Goal: Transaction & Acquisition: Purchase product/service

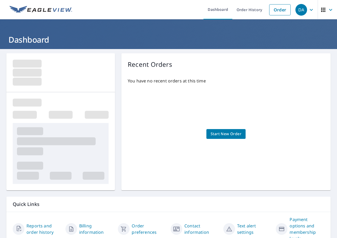
click at [230, 136] on span "Start New Order" at bounding box center [225, 134] width 31 height 7
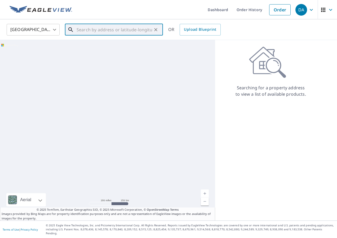
click at [117, 31] on input "text" at bounding box center [114, 29] width 75 height 15
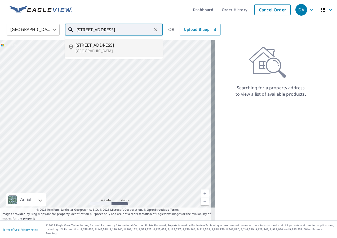
click at [100, 45] on span "[STREET_ADDRESS]" at bounding box center [116, 45] width 83 height 6
type input "[STREET_ADDRESS]"
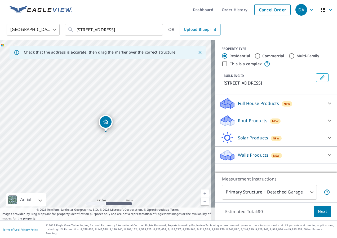
click at [319, 214] on span "Next" at bounding box center [322, 211] width 9 height 7
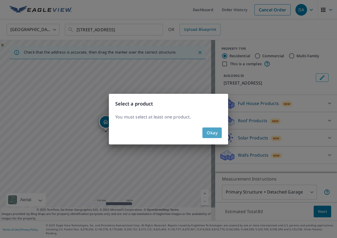
click at [212, 131] on span "Okay" at bounding box center [212, 132] width 11 height 7
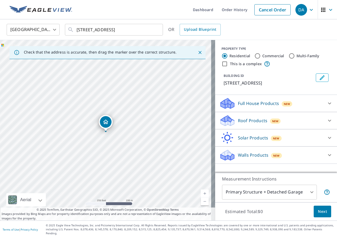
click at [326, 121] on icon at bounding box center [329, 120] width 6 height 6
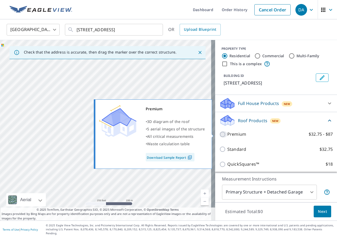
click at [219, 134] on input "Premium $32.75 - $87" at bounding box center [223, 134] width 8 height 6
checkbox input "true"
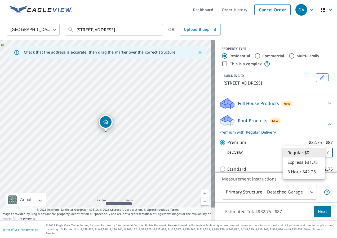
click at [322, 152] on body "DA DA Dashboard Order History Cancel Order DA [GEOGRAPHIC_DATA] US ​ [STREET_AD…" at bounding box center [168, 119] width 337 height 238
click at [307, 162] on li "Express $31.75" at bounding box center [304, 162] width 42 height 10
type input "4"
click at [319, 154] on body "DA DA Dashboard Order History Cancel Order DA [GEOGRAPHIC_DATA] US ​ [STREET_AD…" at bounding box center [168, 119] width 337 height 238
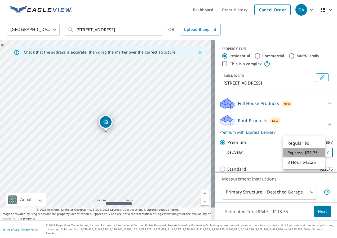
click at [312, 154] on li "Express $31.75" at bounding box center [304, 153] width 42 height 10
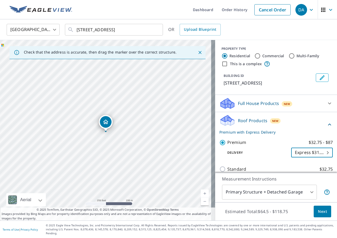
click at [318, 215] on span "Next" at bounding box center [322, 211] width 9 height 7
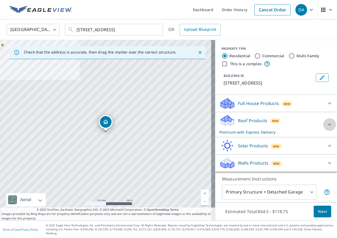
click at [326, 123] on icon at bounding box center [329, 124] width 6 height 6
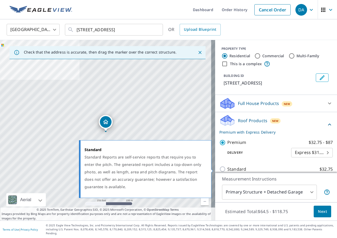
click at [219, 167] on input "Standard $32.75" at bounding box center [223, 169] width 8 height 6
checkbox input "true"
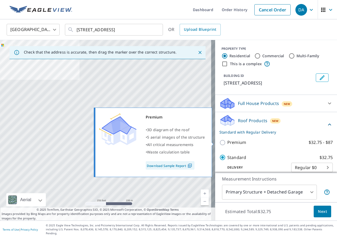
click at [219, 142] on input "Premium $32.75 - $87" at bounding box center [223, 142] width 8 height 6
checkbox input "true"
checkbox input "false"
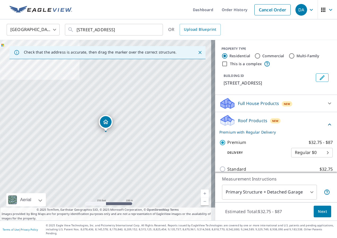
click at [320, 215] on span "Next" at bounding box center [322, 211] width 9 height 7
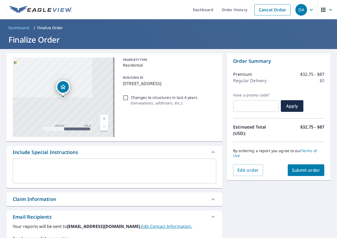
click at [300, 170] on span "Submit order" at bounding box center [306, 170] width 28 height 6
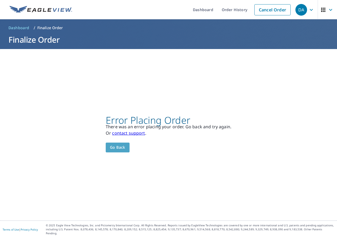
click at [115, 147] on span "Go back" at bounding box center [117, 147] width 15 height 7
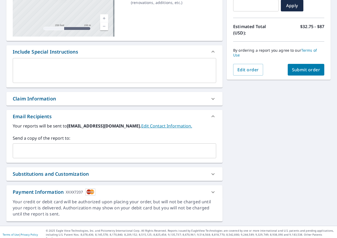
scroll to position [102, 0]
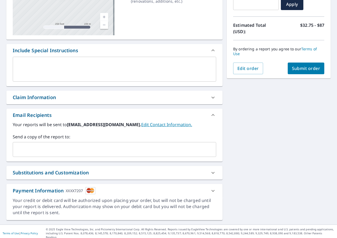
click at [211, 191] on icon at bounding box center [212, 191] width 3 height 2
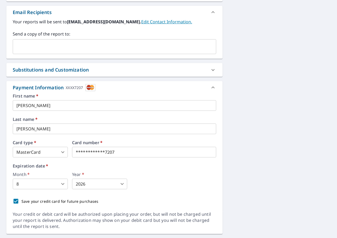
scroll to position [208, 0]
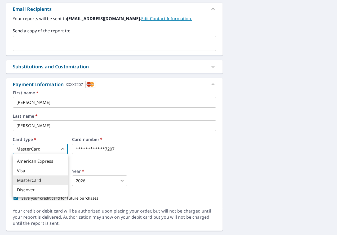
click at [63, 148] on body "DA DA Dashboard Order History Cancel Order DA Dashboard / Finalize Order Finali…" at bounding box center [168, 119] width 337 height 238
click at [32, 170] on li "Visa" at bounding box center [40, 171] width 55 height 10
type input "2"
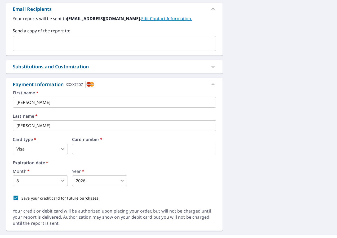
click at [56, 163] on label "Expiration date   *" at bounding box center [114, 162] width 203 height 4
click at [63, 181] on body "DA DA Dashboard Order History Cancel Order DA Dashboard / Finalize Order Finali…" at bounding box center [168, 119] width 337 height 238
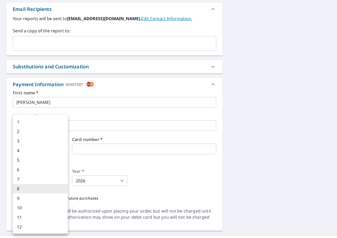
click at [21, 151] on li "4" at bounding box center [40, 151] width 55 height 10
type input "4"
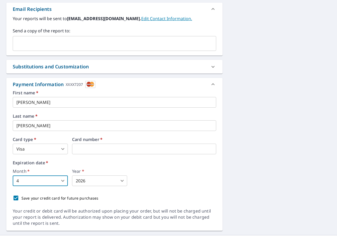
click at [122, 180] on body "DA DA Dashboard Order History Cancel Order DA Dashboard / Finalize Order Finali…" at bounding box center [168, 119] width 337 height 238
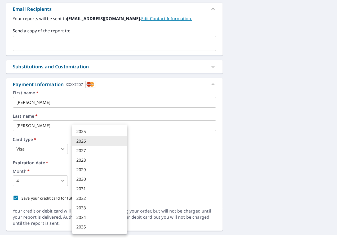
click at [78, 177] on li "2030" at bounding box center [99, 179] width 55 height 10
type input "2030"
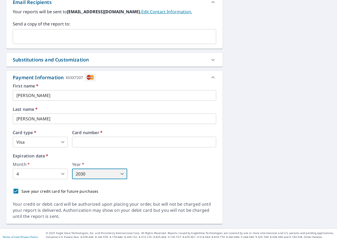
scroll to position [218, 0]
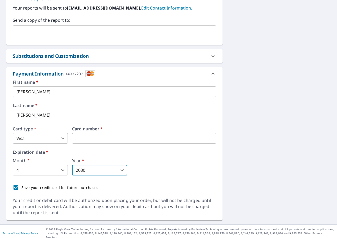
click at [15, 187] on input "Save your credit card for future purchases" at bounding box center [15, 187] width 11 height 11
checkbox input "false"
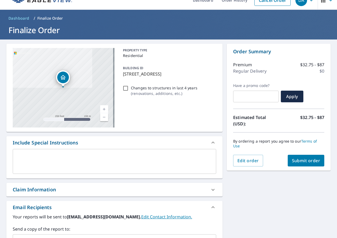
scroll to position [6, 0]
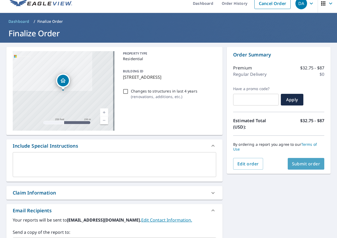
click at [302, 162] on span "Submit order" at bounding box center [306, 164] width 28 height 6
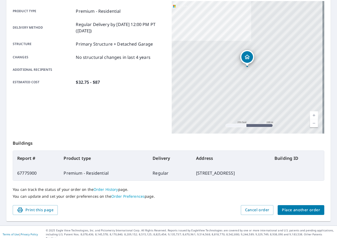
scroll to position [74, 0]
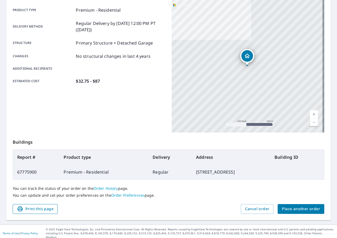
drag, startPoint x: 36, startPoint y: 209, endPoint x: 39, endPoint y: 210, distance: 3.3
click at [36, 209] on span "Print this page" at bounding box center [35, 208] width 37 height 7
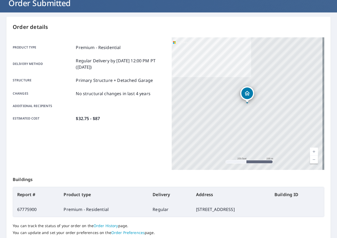
scroll to position [0, 0]
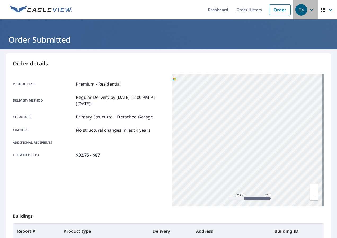
click at [308, 11] on icon "button" at bounding box center [311, 10] width 6 height 6
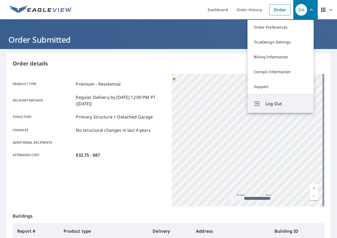
click at [274, 103] on span "Log Out" at bounding box center [286, 103] width 42 height 6
